Goal: Task Accomplishment & Management: Complete application form

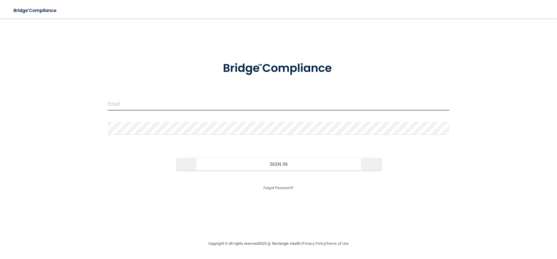
type input "[EMAIL_ADDRESS][DOMAIN_NAME]"
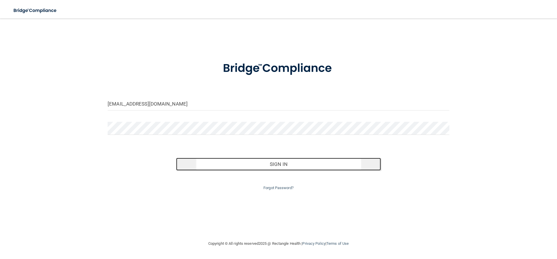
click at [281, 164] on button "Sign In" at bounding box center [278, 164] width 205 height 13
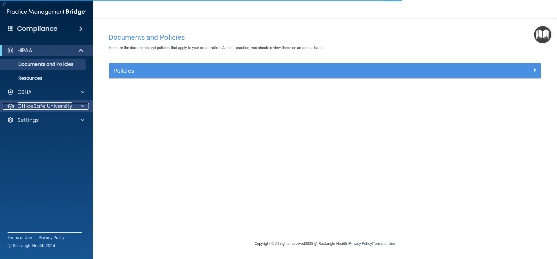
click at [80, 104] on div at bounding box center [82, 106] width 14 height 7
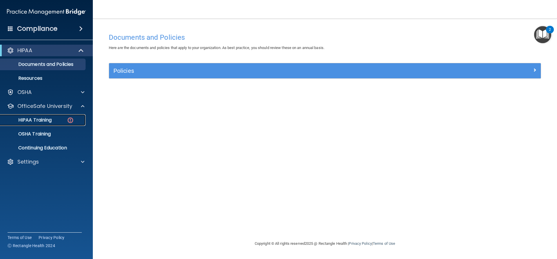
click at [43, 120] on p "HIPAA Training" at bounding box center [28, 120] width 48 height 6
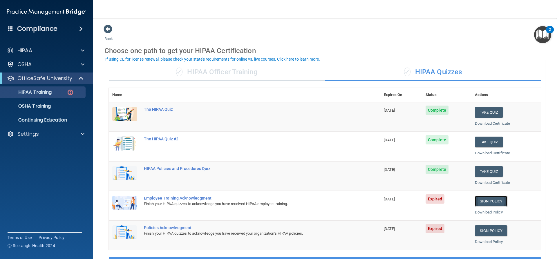
click at [489, 199] on link "Sign Policy" at bounding box center [491, 201] width 32 height 11
click at [35, 90] on p "HIPAA Training" at bounding box center [28, 92] width 48 height 6
click at [25, 77] on p "OfficeSafe University" at bounding box center [44, 78] width 55 height 7
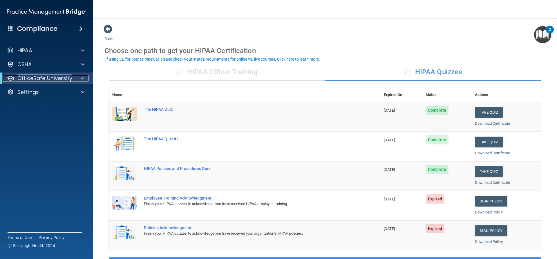
click at [25, 77] on p "OfficeSafe University" at bounding box center [44, 78] width 55 height 7
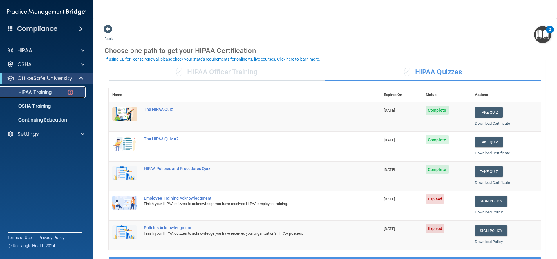
click at [34, 91] on p "HIPAA Training" at bounding box center [28, 92] width 48 height 6
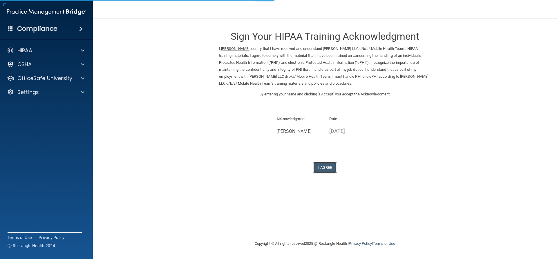
click at [329, 168] on button "I Agree" at bounding box center [324, 167] width 23 height 11
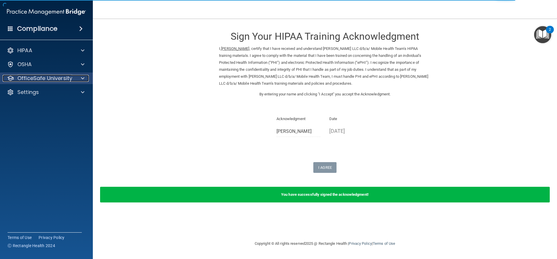
click at [46, 76] on p "OfficeSafe University" at bounding box center [44, 78] width 55 height 7
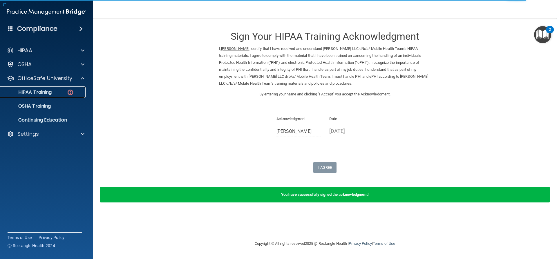
click at [51, 91] on p "HIPAA Training" at bounding box center [28, 92] width 48 height 6
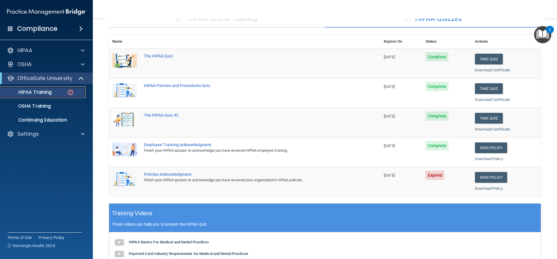
scroll to position [87, 0]
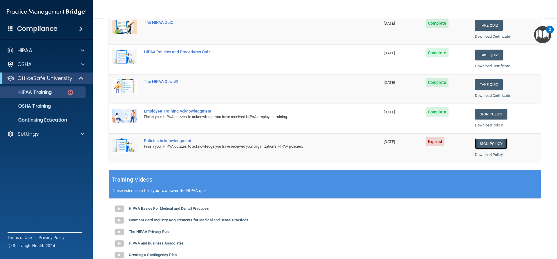
click at [482, 143] on link "Sign Policy" at bounding box center [491, 143] width 32 height 11
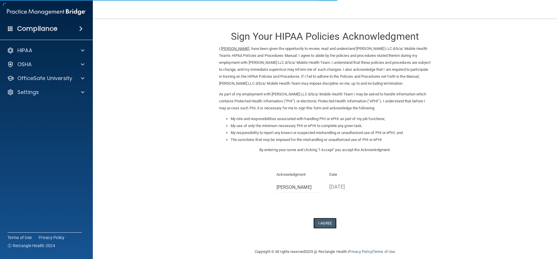
click at [325, 224] on button "I Agree" at bounding box center [324, 223] width 23 height 11
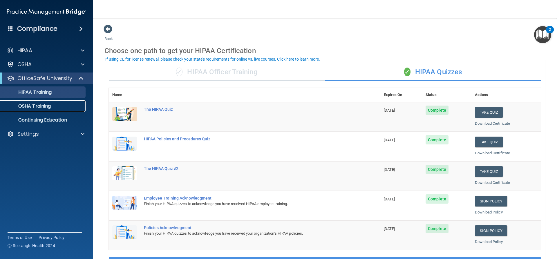
click at [45, 108] on p "OSHA Training" at bounding box center [27, 106] width 47 height 6
